Goal: Information Seeking & Learning: Learn about a topic

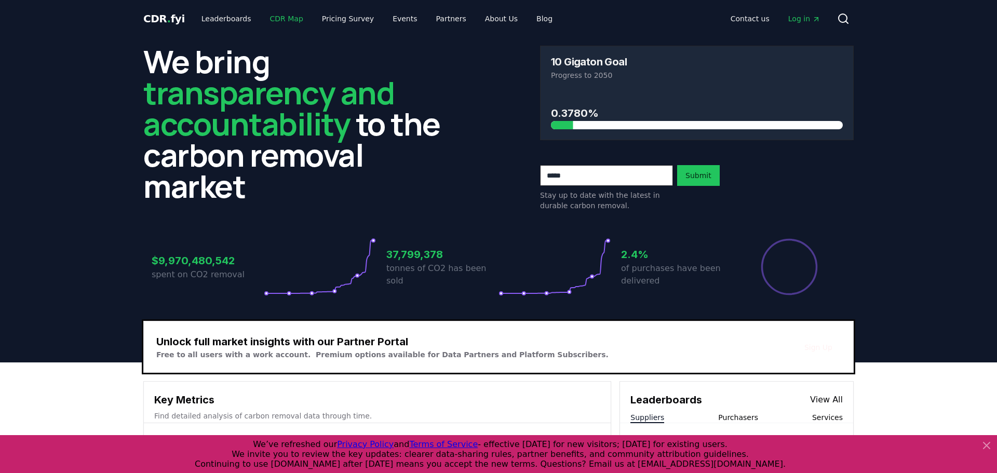
click at [262, 18] on link "CDR Map" at bounding box center [287, 18] width 50 height 19
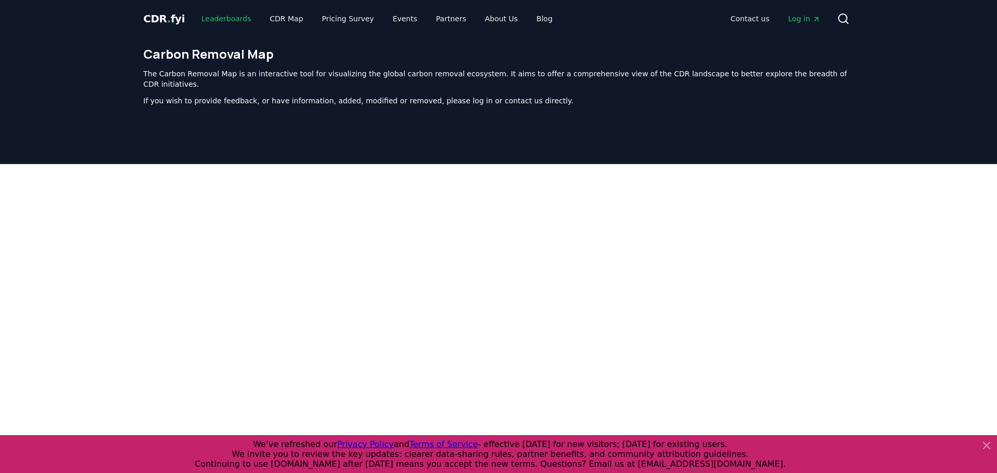
click at [197, 18] on link "Leaderboards" at bounding box center [226, 18] width 66 height 19
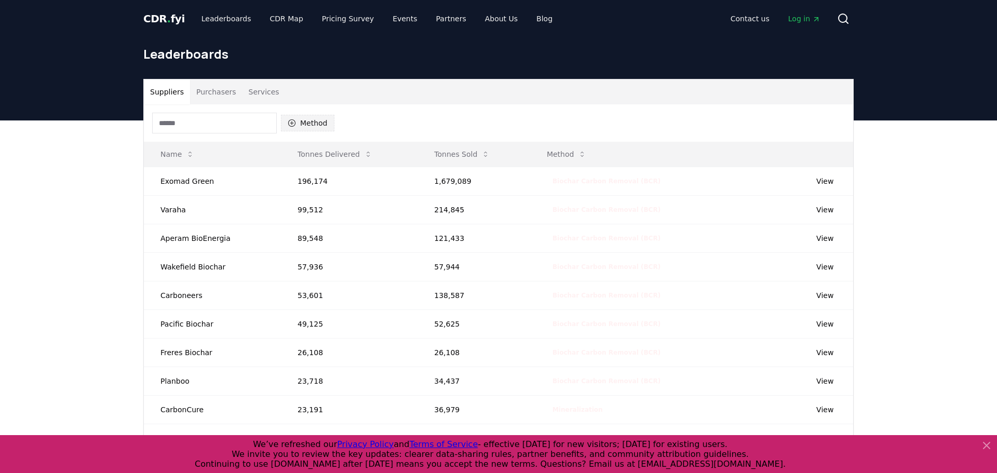
click at [300, 128] on button "Method" at bounding box center [307, 123] width 53 height 17
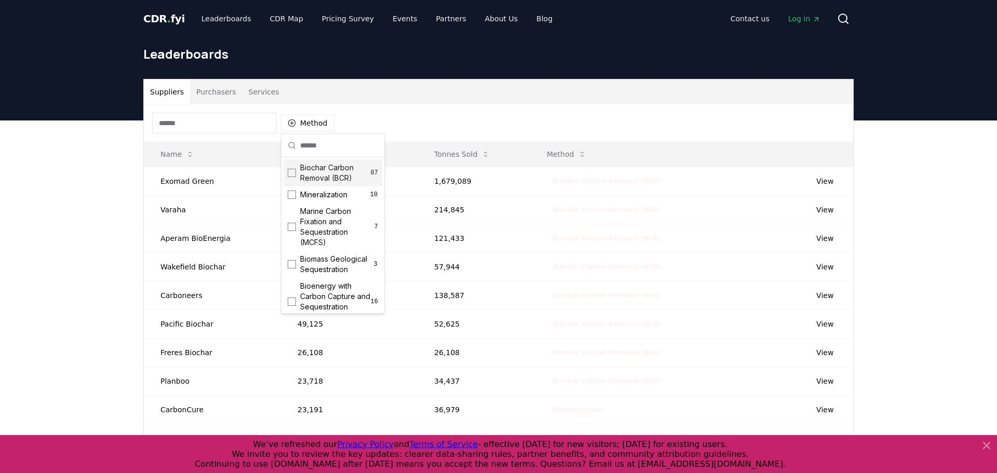
click at [298, 174] on div "Biochar Carbon Removal (BCR) 87" at bounding box center [332, 172] width 99 height 27
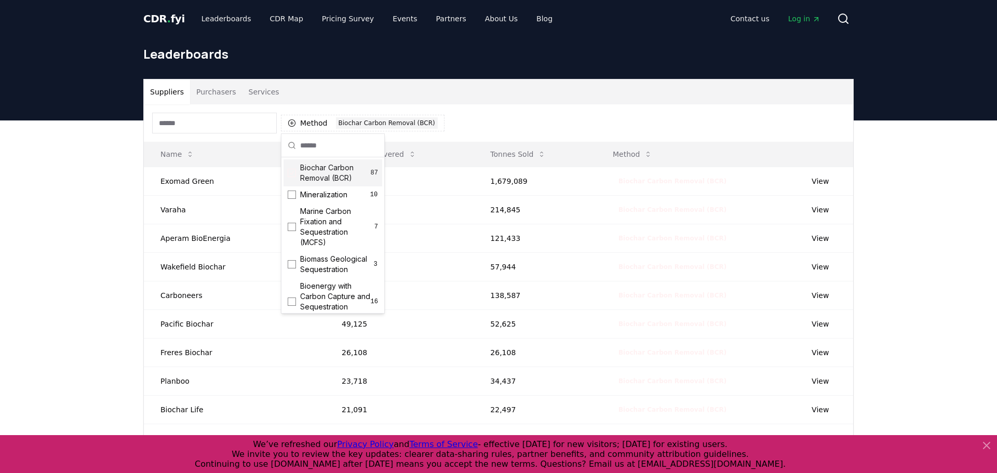
click at [508, 130] on div "Method 1 Biochar Carbon Removal (BCR)" at bounding box center [498, 122] width 709 height 37
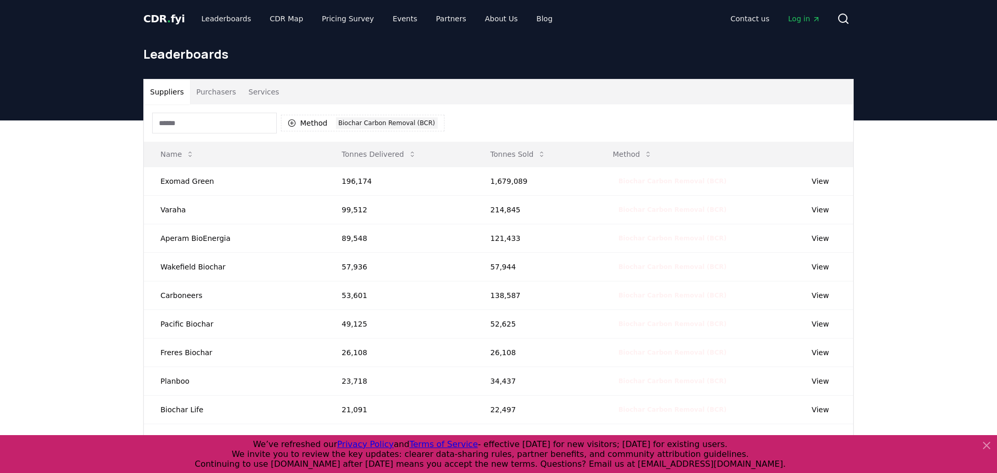
click at [214, 96] on button "Purchasers" at bounding box center [216, 91] width 52 height 25
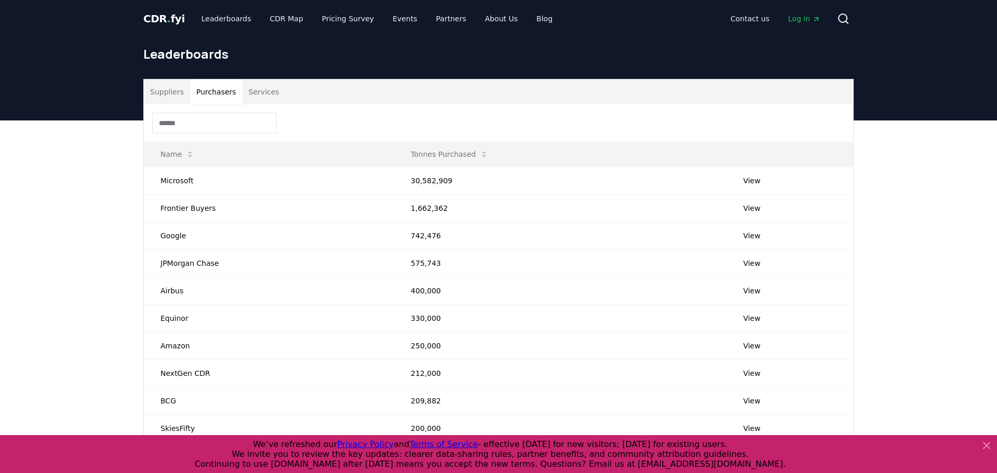
click at [162, 96] on button "Suppliers" at bounding box center [167, 91] width 46 height 25
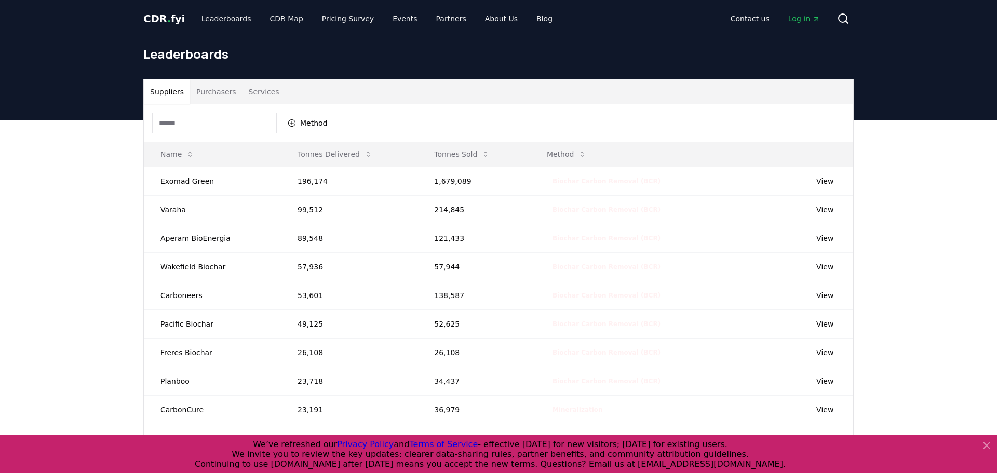
click at [334, 125] on div "Method" at bounding box center [498, 122] width 709 height 37
click at [324, 125] on button "Method" at bounding box center [307, 123] width 53 height 17
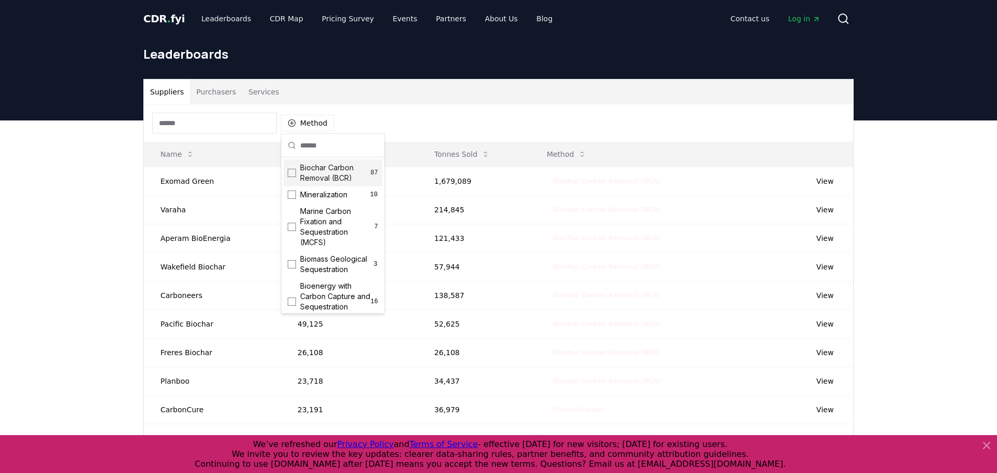
click at [341, 171] on span "Biochar Carbon Removal (BCR)" at bounding box center [335, 172] width 71 height 21
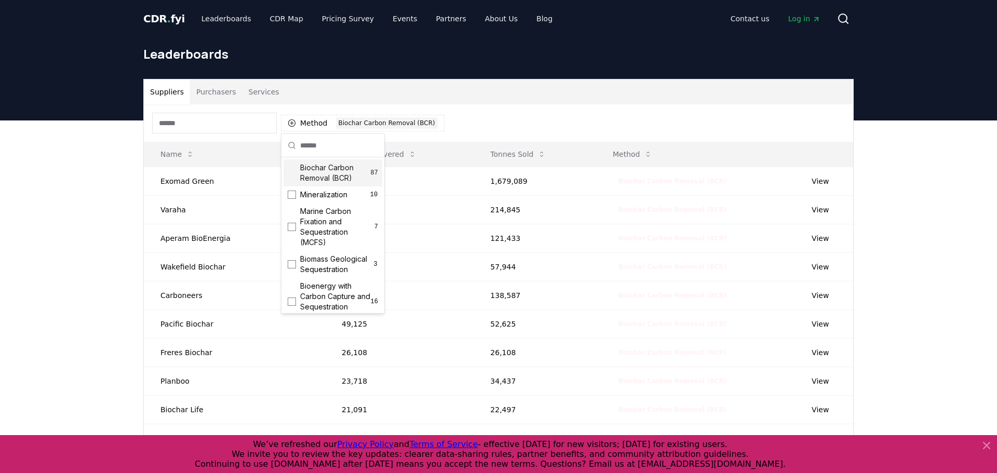
click at [583, 130] on div "Method 1 Biochar Carbon Removal (BCR)" at bounding box center [498, 122] width 709 height 37
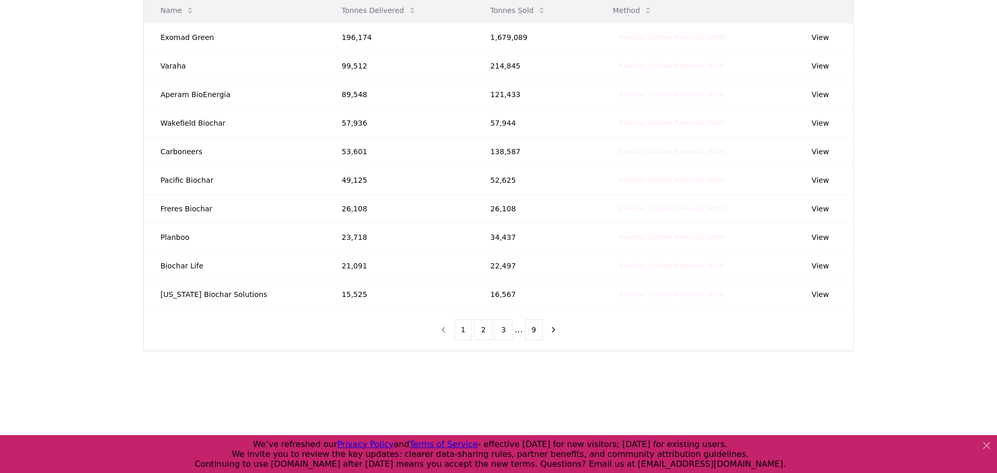
scroll to position [149, 0]
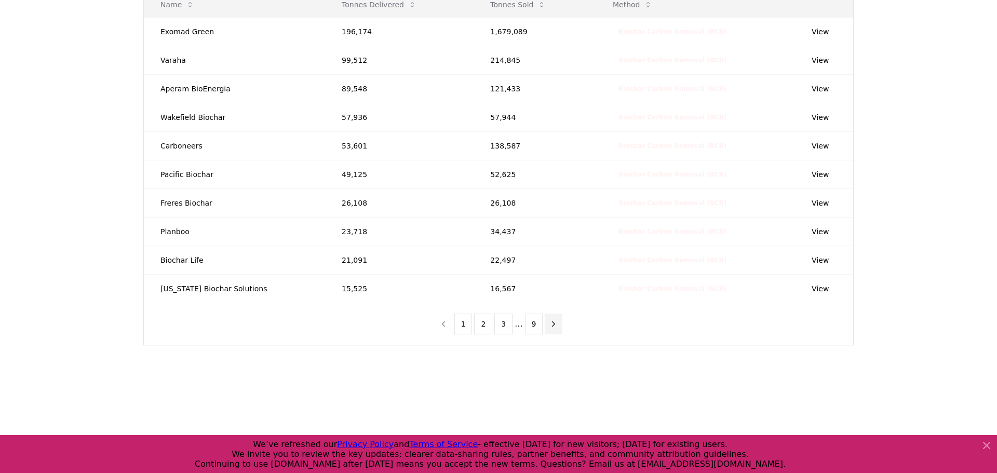
click at [549, 324] on icon "next page" at bounding box center [553, 323] width 9 height 9
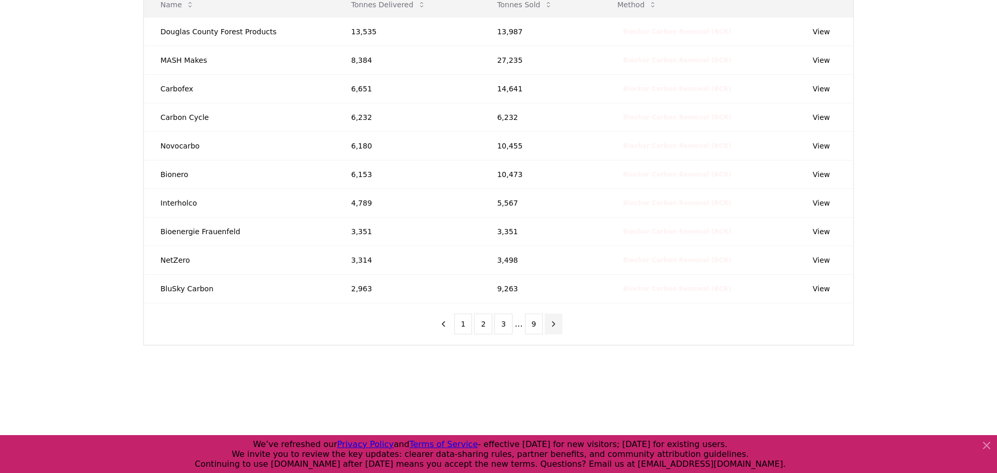
click at [549, 324] on icon "next page" at bounding box center [553, 323] width 9 height 9
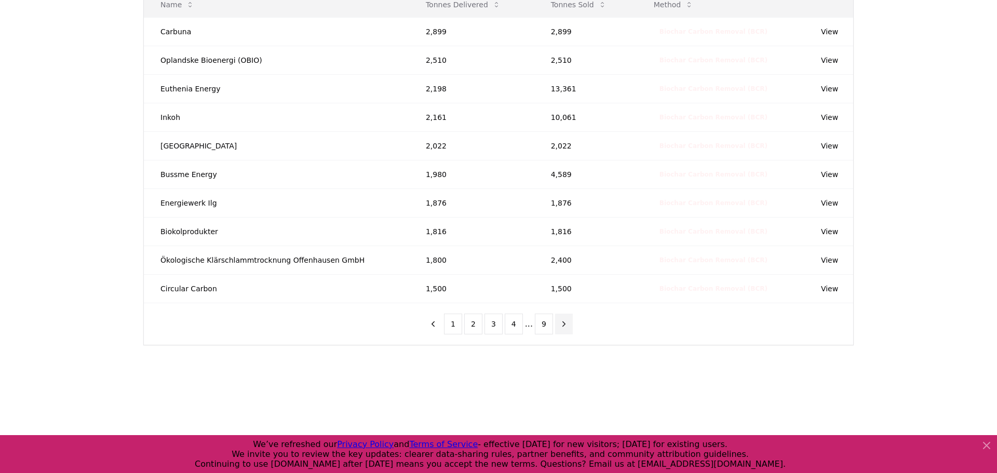
click at [548, 324] on button "9" at bounding box center [544, 324] width 18 height 21
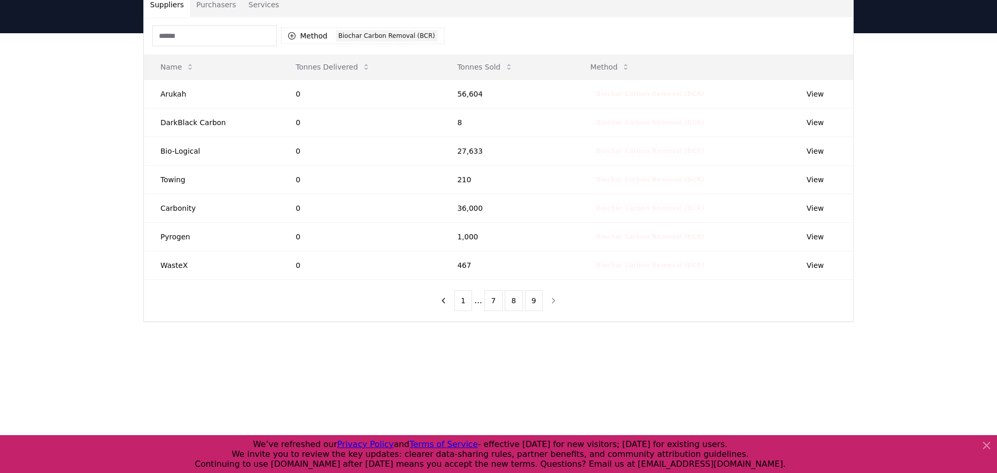
scroll to position [0, 0]
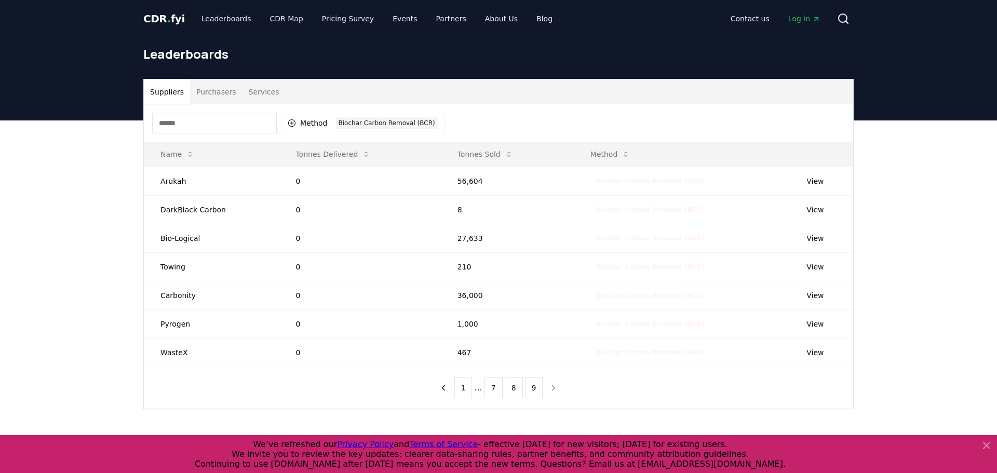
click at [551, 386] on nav "1 ... 7 8 9" at bounding box center [498, 387] width 128 height 21
click at [551, 388] on nav "1 ... 7 8 9" at bounding box center [498, 387] width 128 height 21
click at [525, 386] on button "9" at bounding box center [534, 387] width 18 height 21
click at [495, 379] on button "7" at bounding box center [493, 387] width 18 height 21
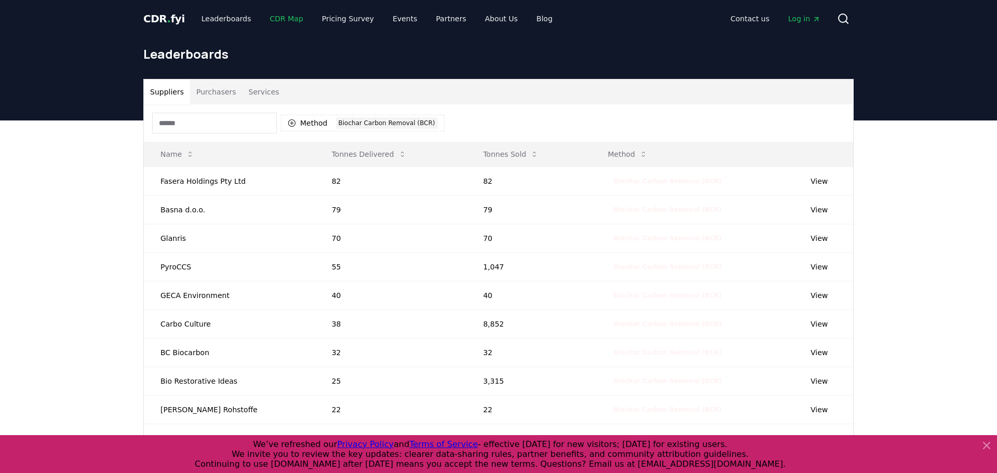
click at [269, 20] on link "CDR Map" at bounding box center [287, 18] width 50 height 19
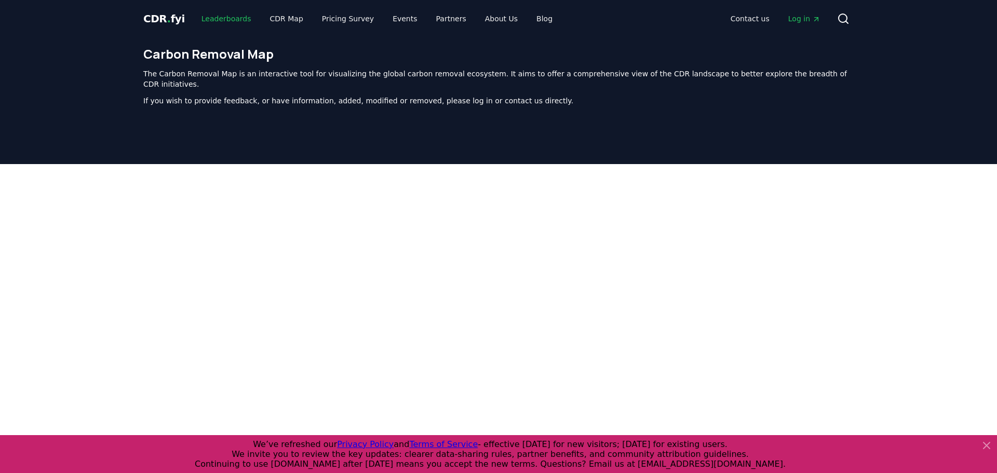
click at [227, 17] on link "Leaderboards" at bounding box center [226, 18] width 66 height 19
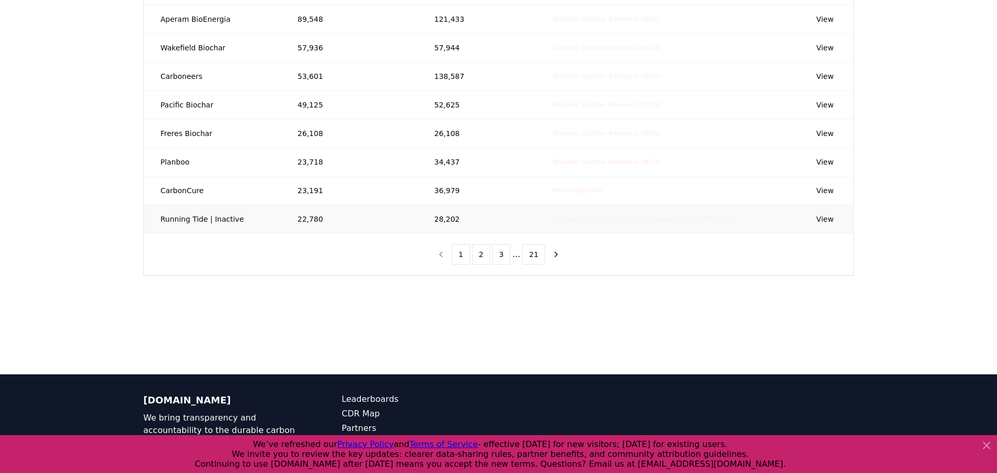
scroll to position [62, 0]
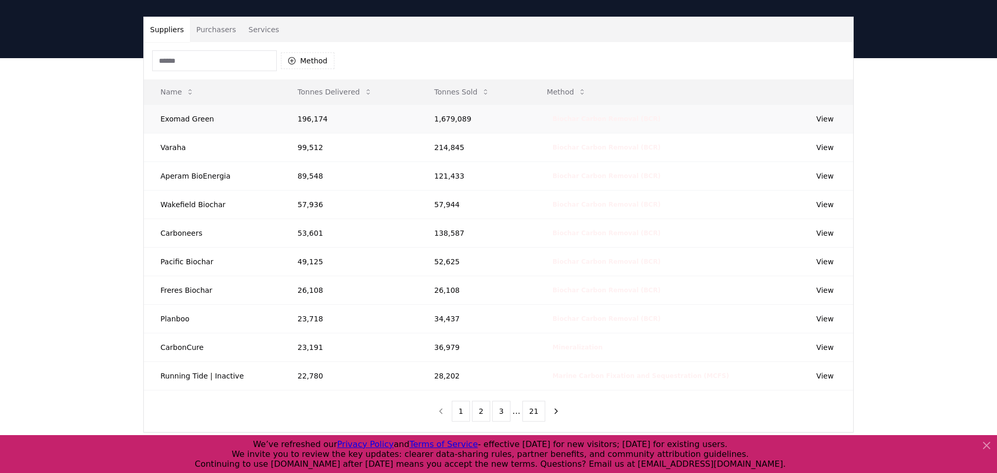
click at [819, 121] on link "View" at bounding box center [824, 119] width 17 height 10
